Goal: Find specific page/section

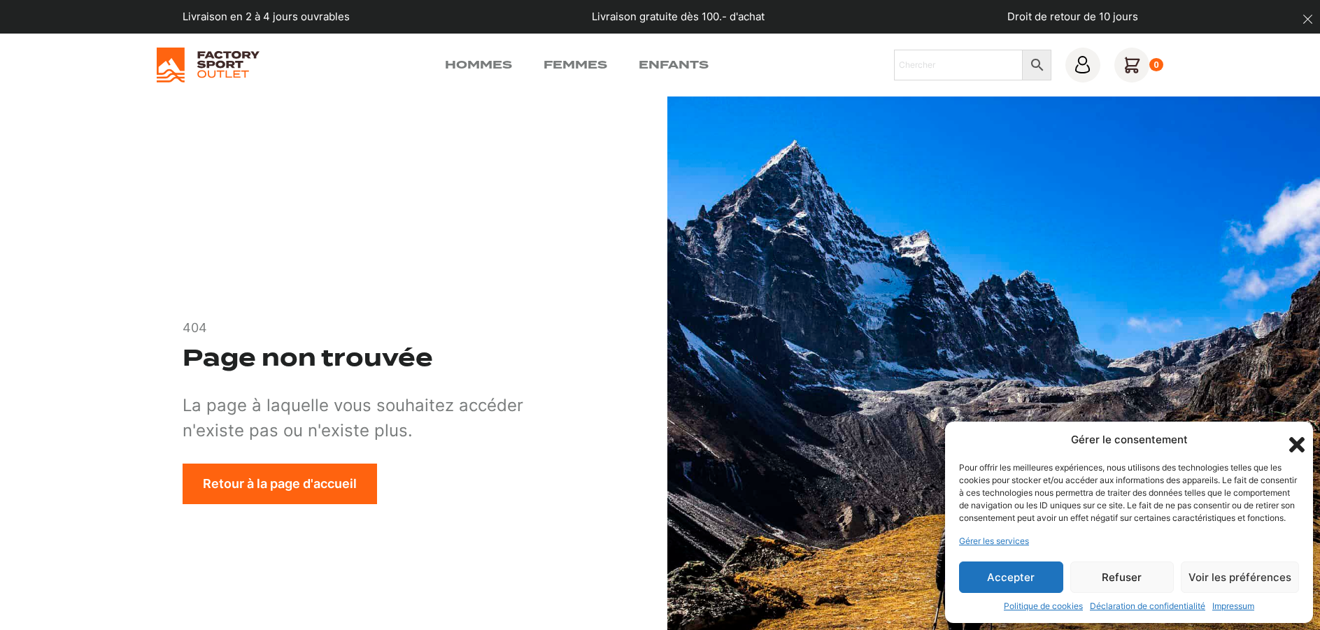
click at [1019, 578] on button "Accepter" at bounding box center [1011, 577] width 104 height 31
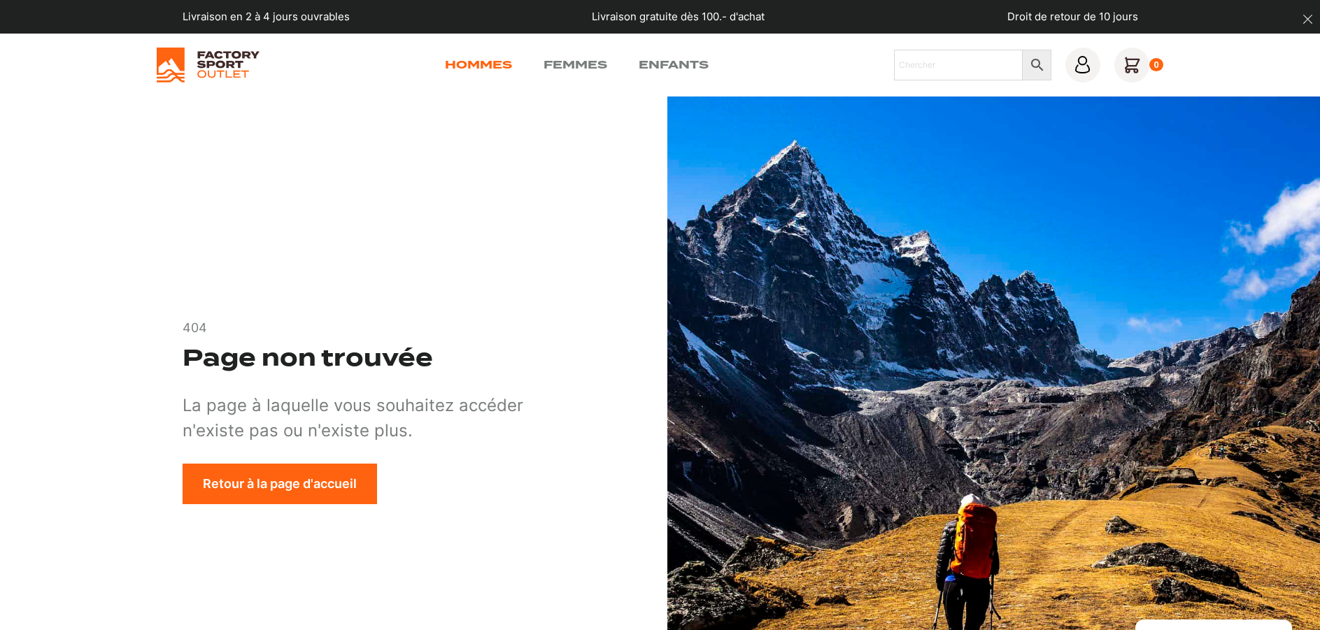
click at [465, 63] on link "Hommes" at bounding box center [478, 65] width 67 height 17
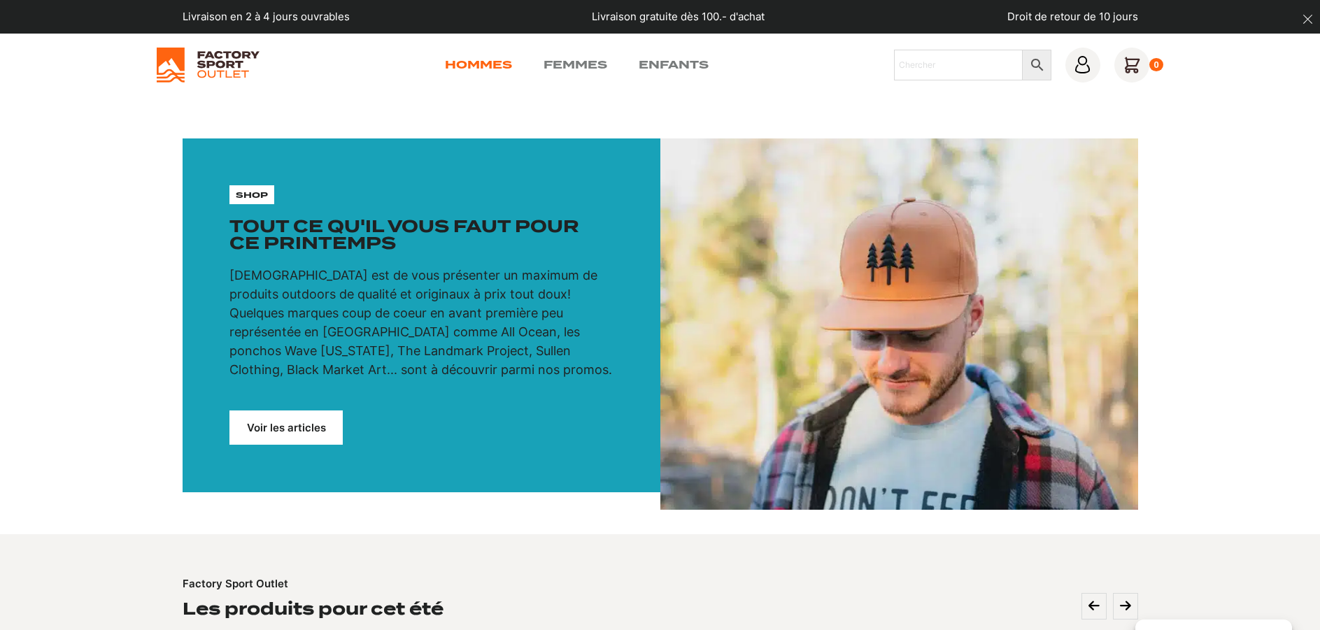
click at [479, 63] on link "Hommes" at bounding box center [478, 65] width 67 height 17
click at [285, 435] on link "Voir les articles" at bounding box center [285, 428] width 113 height 34
click at [293, 423] on link "Voir les articles" at bounding box center [285, 428] width 113 height 34
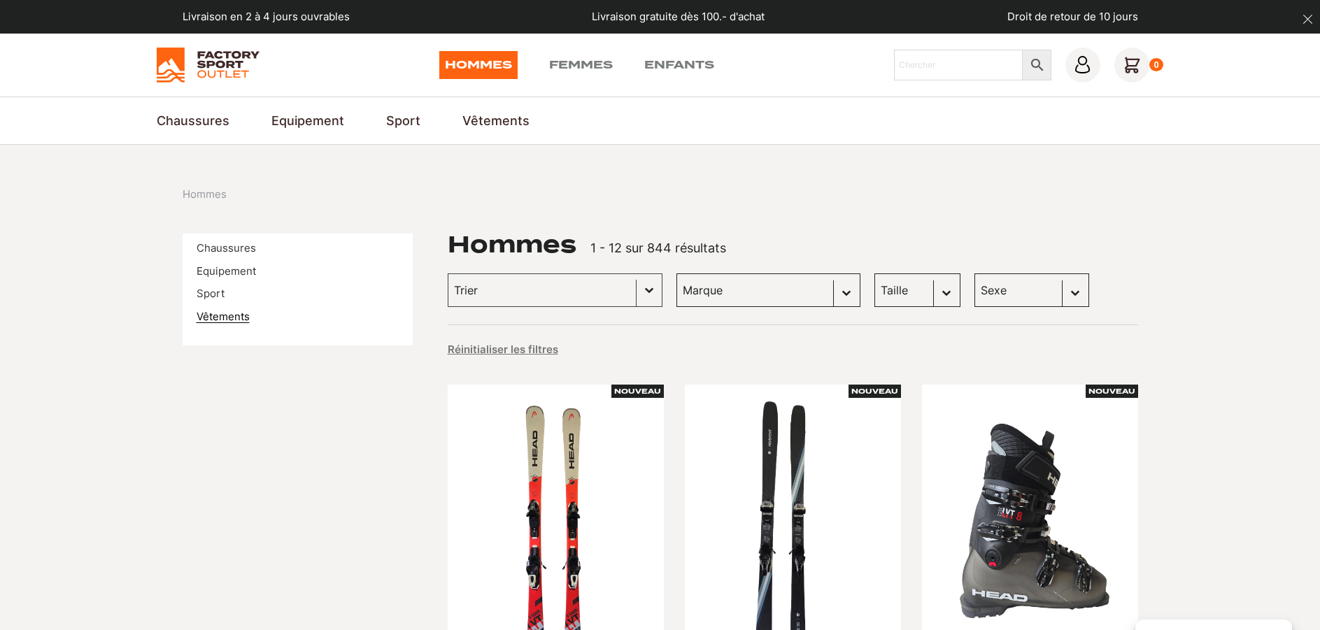
click at [218, 316] on link "Vêtements" at bounding box center [223, 316] width 53 height 13
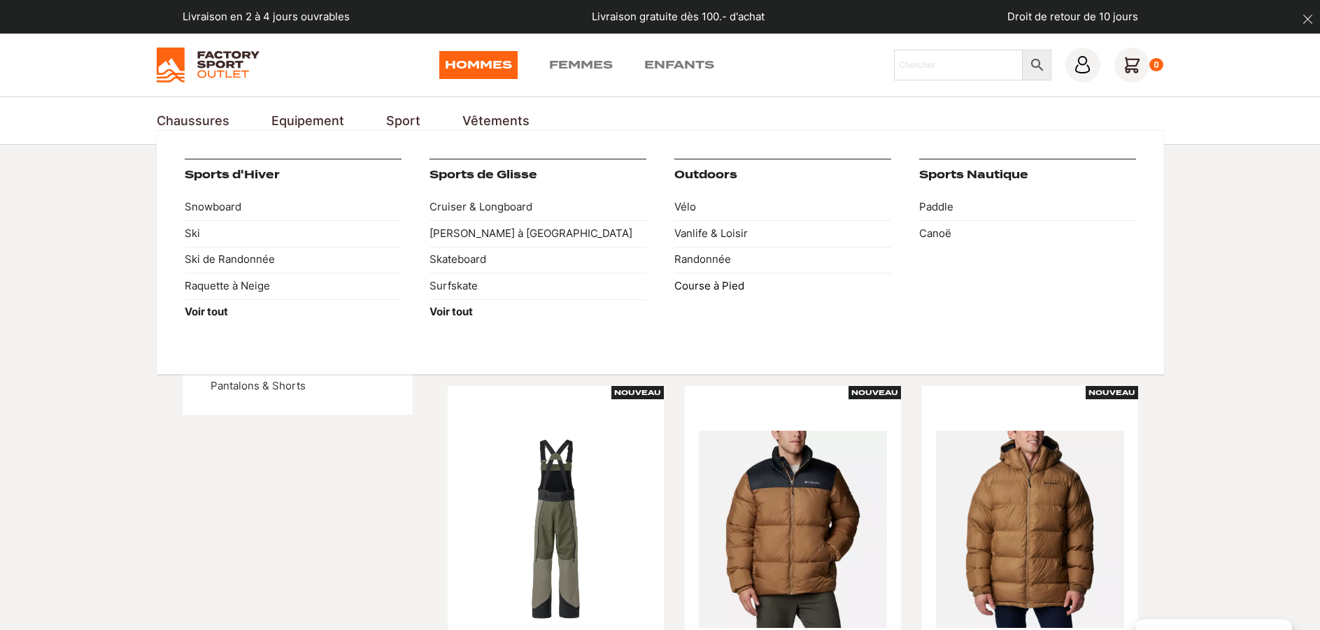
click at [694, 286] on link "Course à Pied" at bounding box center [782, 286] width 217 height 27
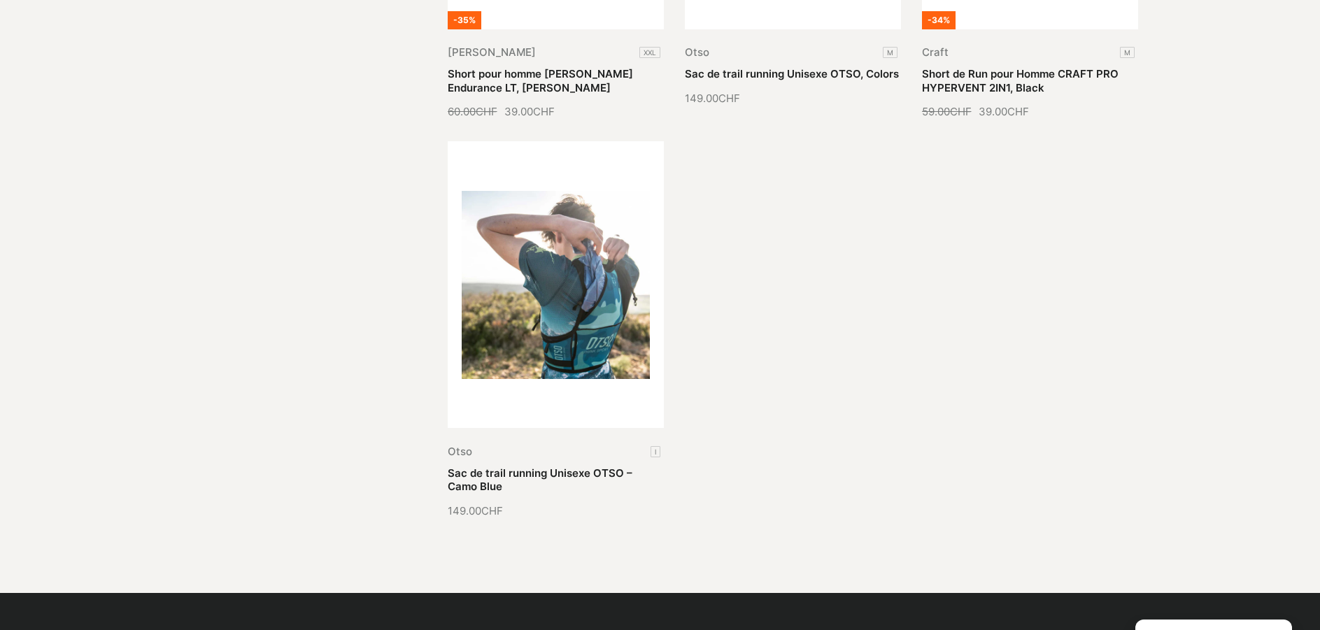
scroll to position [700, 0]
